Goal: Task Accomplishment & Management: Complete application form

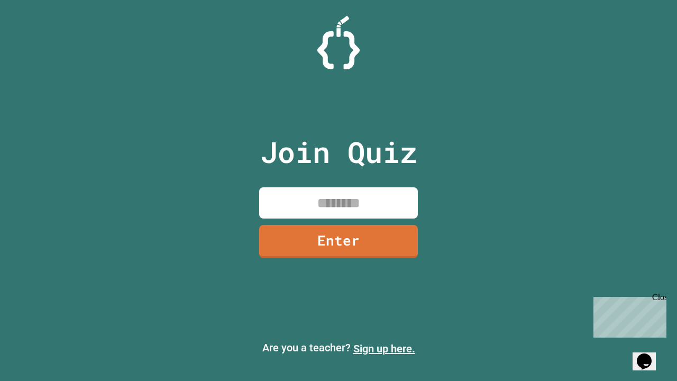
click at [384, 349] on link "Sign up here." at bounding box center [384, 348] width 62 height 13
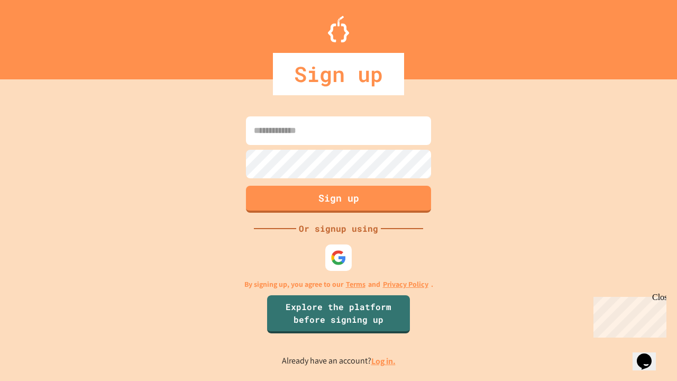
click at [384, 361] on link "Log in." at bounding box center [383, 360] width 24 height 11
